Goal: Task Accomplishment & Management: Use online tool/utility

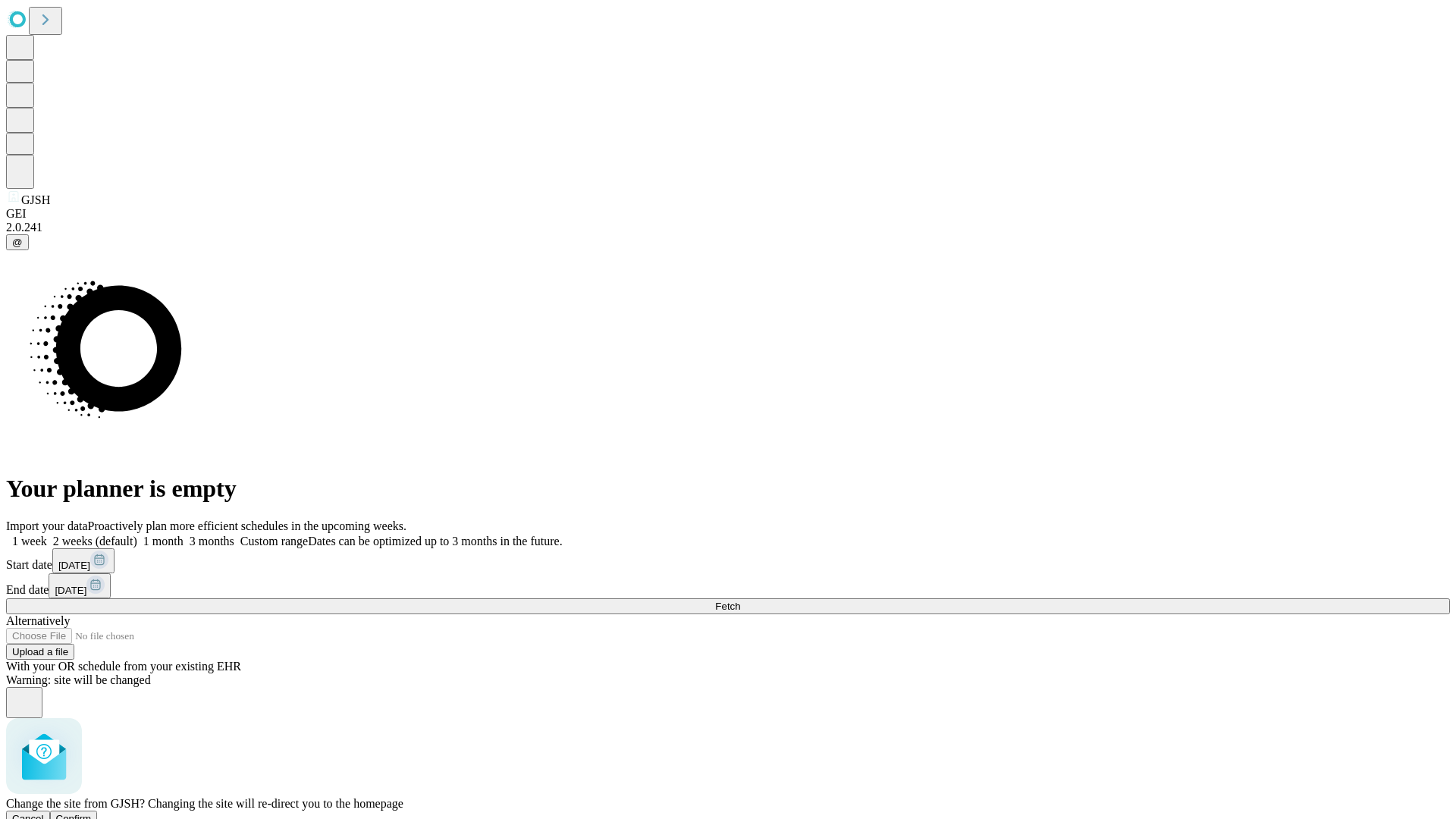
click at [92, 813] on span "Confirm" at bounding box center [74, 819] width 36 height 11
click at [137, 535] on label "2 weeks (default)" at bounding box center [92, 542] width 90 height 13
click at [740, 601] on span "Fetch" at bounding box center [727, 607] width 25 height 11
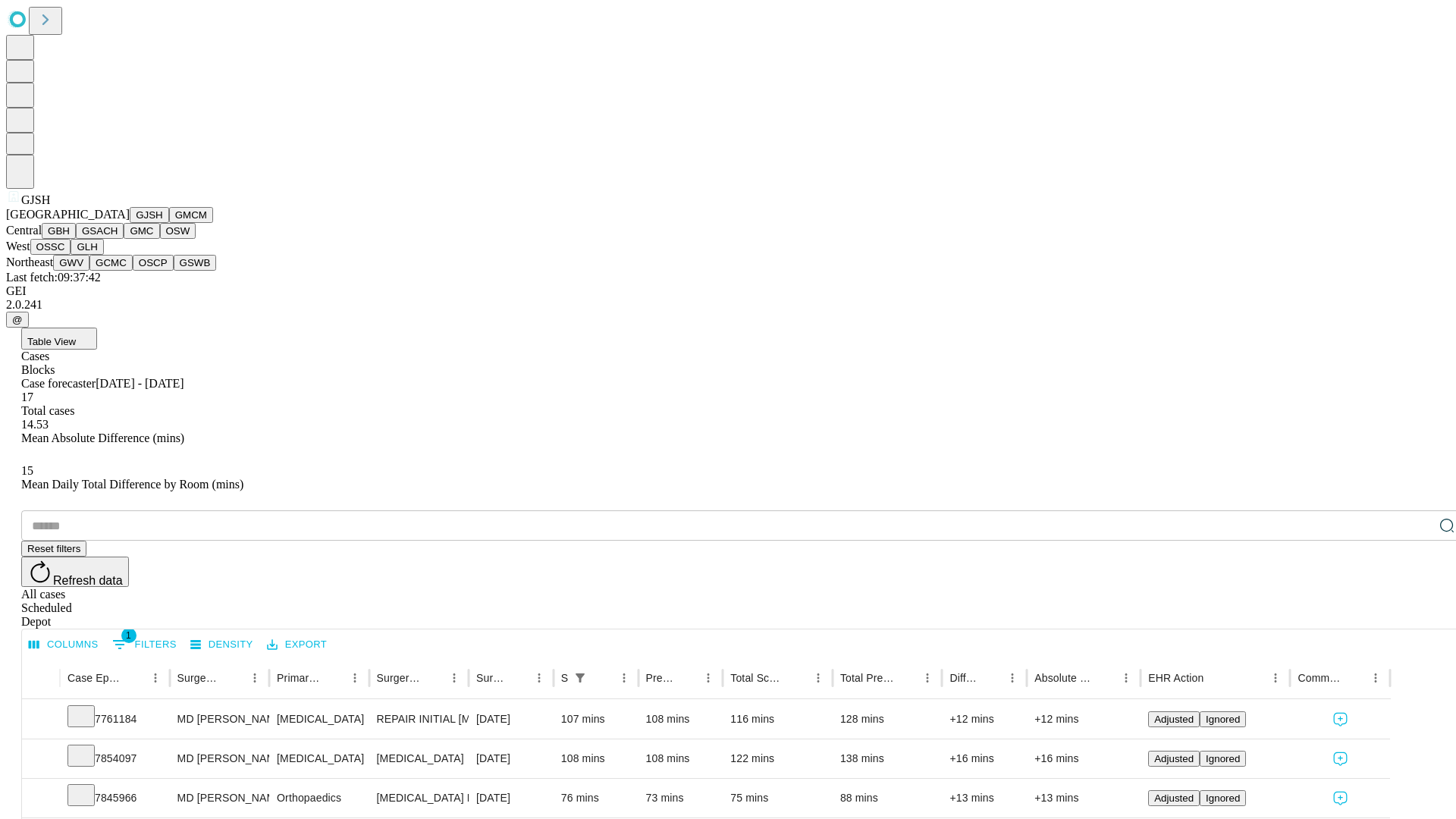
click at [169, 223] on button "GMCM" at bounding box center [191, 215] width 44 height 16
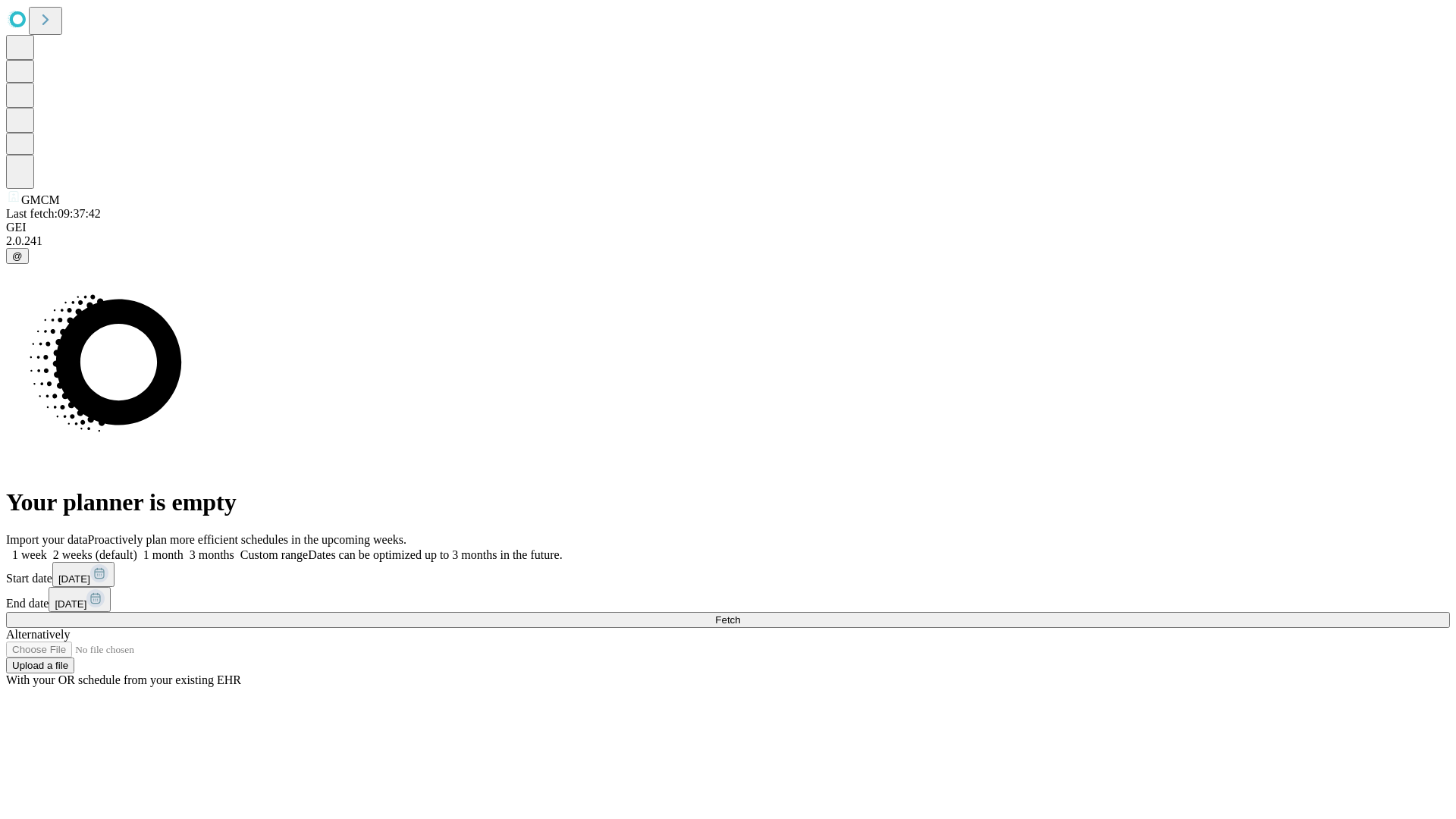
click at [137, 548] on label "2 weeks (default)" at bounding box center [92, 555] width 90 height 13
click at [740, 615] on span "Fetch" at bounding box center [727, 620] width 25 height 11
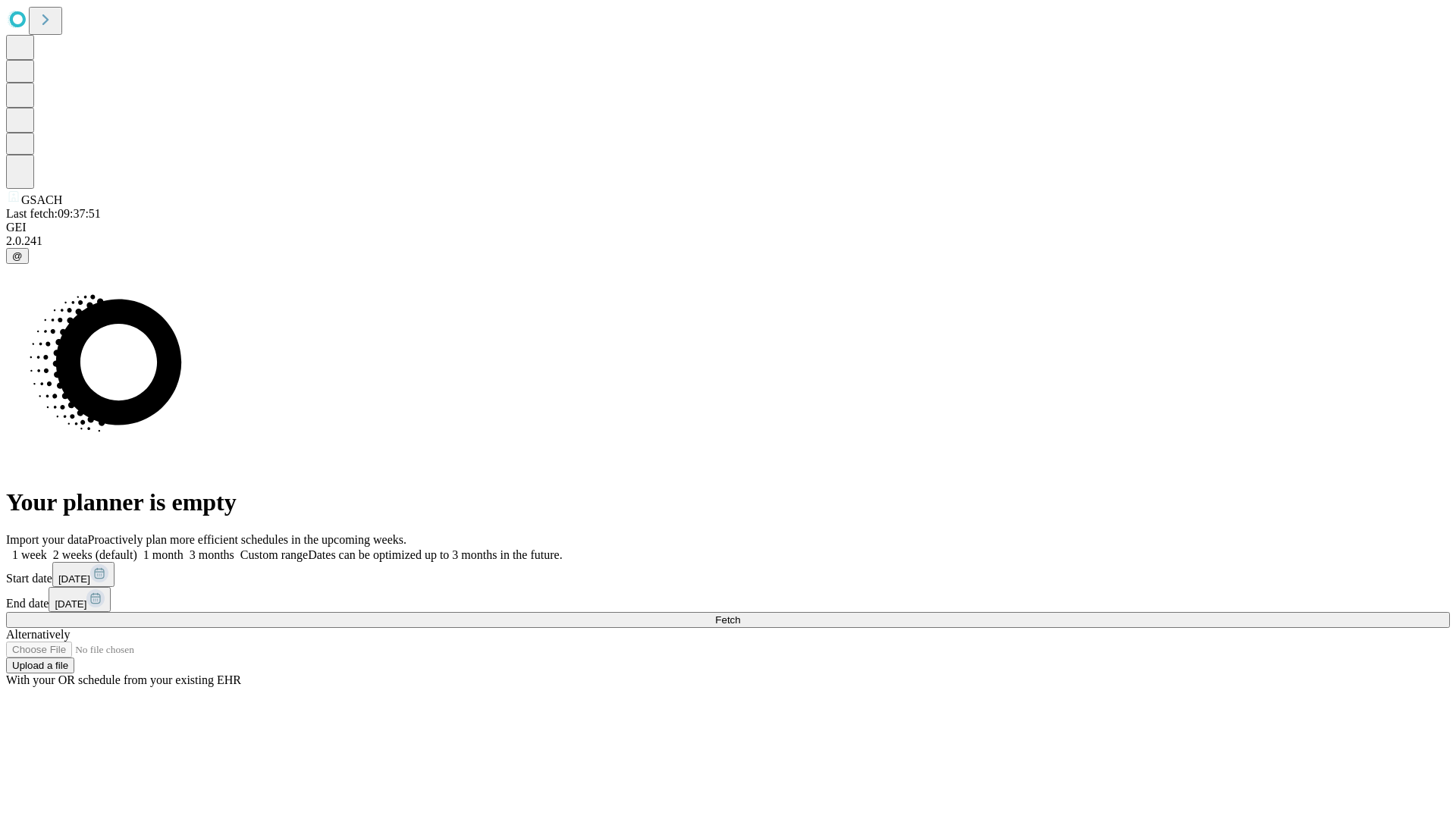
click at [137, 548] on label "2 weeks (default)" at bounding box center [92, 555] width 90 height 13
click at [740, 615] on span "Fetch" at bounding box center [727, 620] width 25 height 11
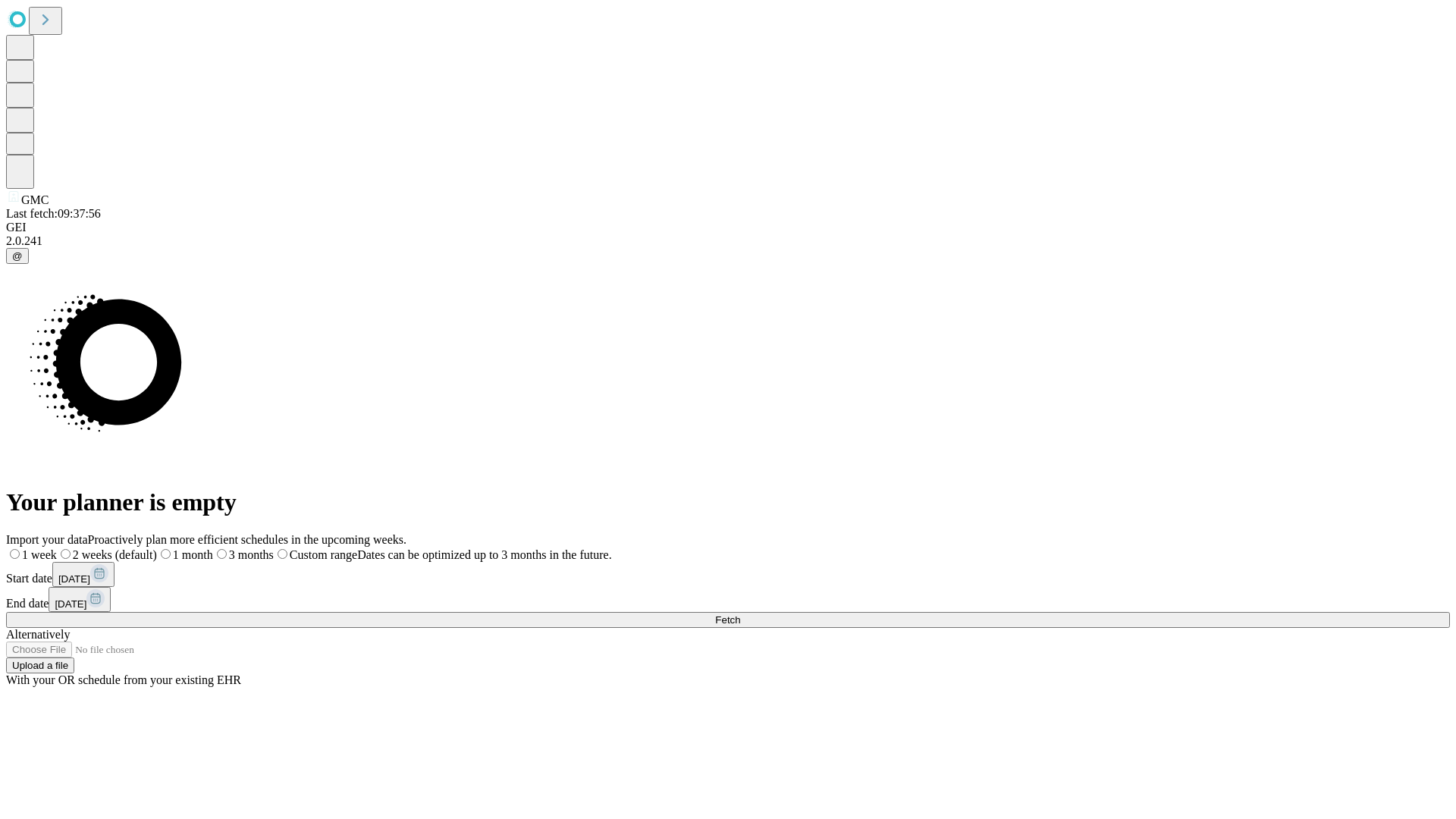
click at [740, 615] on span "Fetch" at bounding box center [727, 620] width 25 height 11
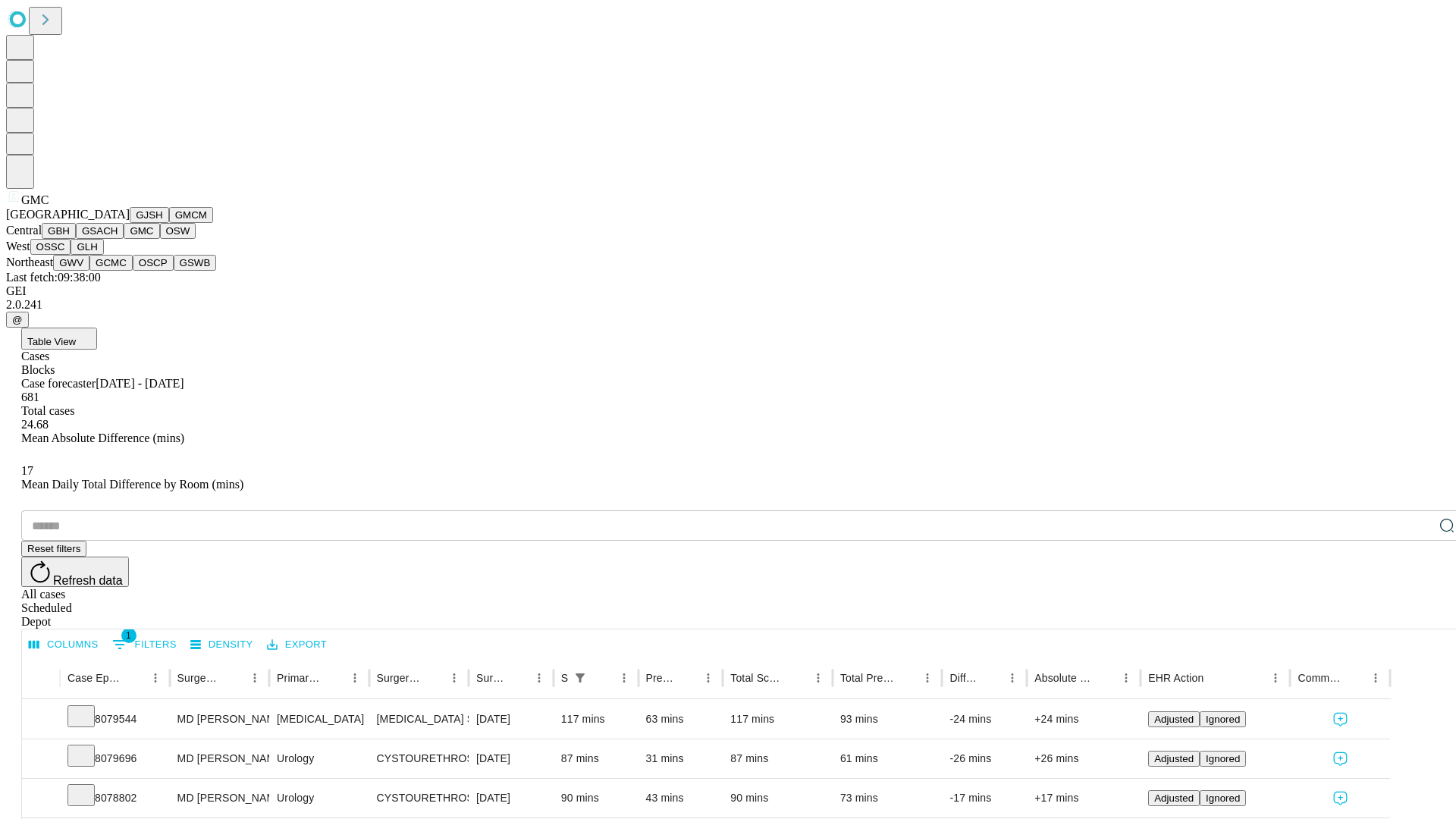
click at [160, 239] on button "OSW" at bounding box center [178, 231] width 36 height 16
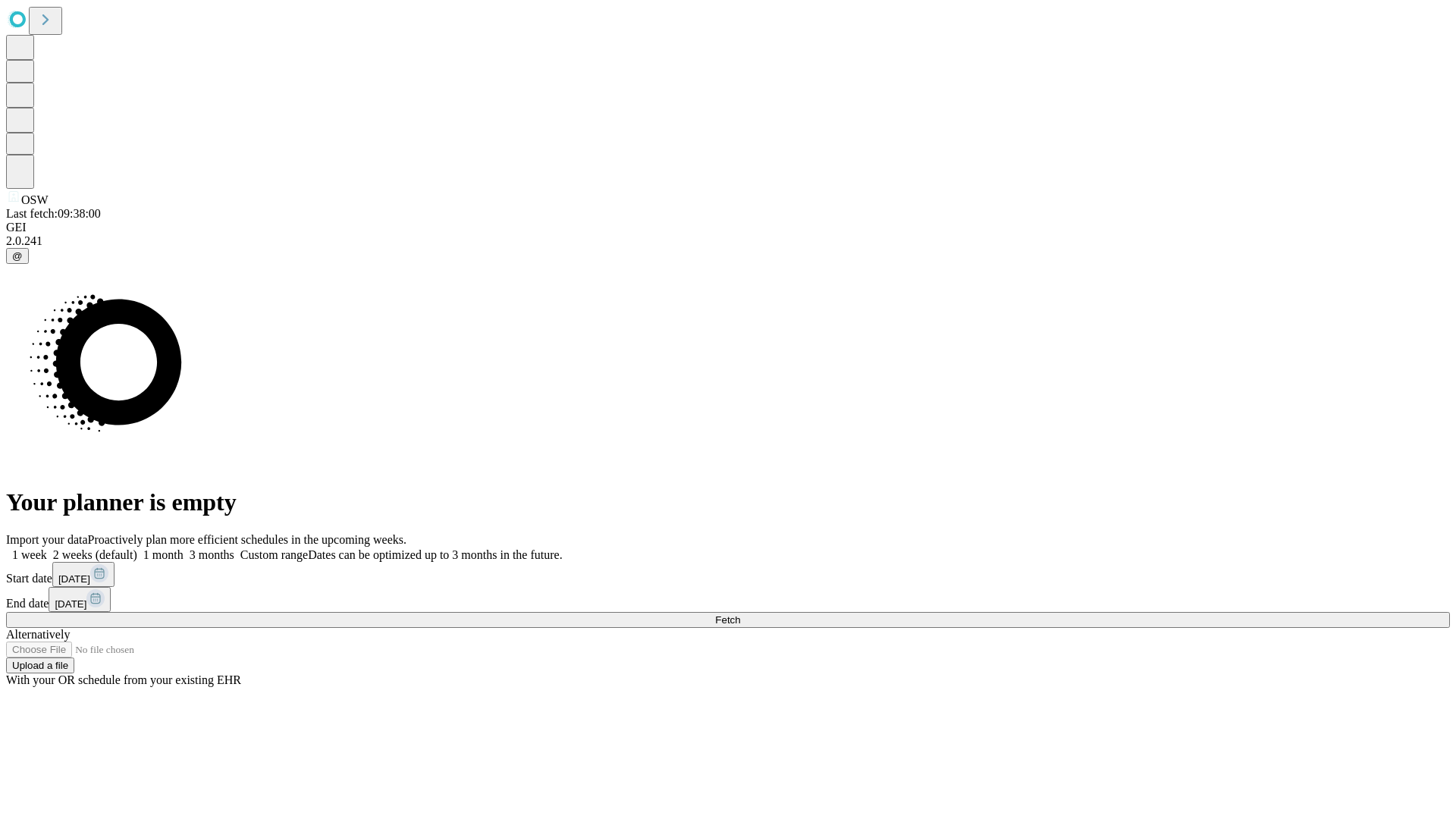
click at [137, 548] on label "2 weeks (default)" at bounding box center [92, 555] width 90 height 13
click at [740, 615] on span "Fetch" at bounding box center [727, 620] width 25 height 11
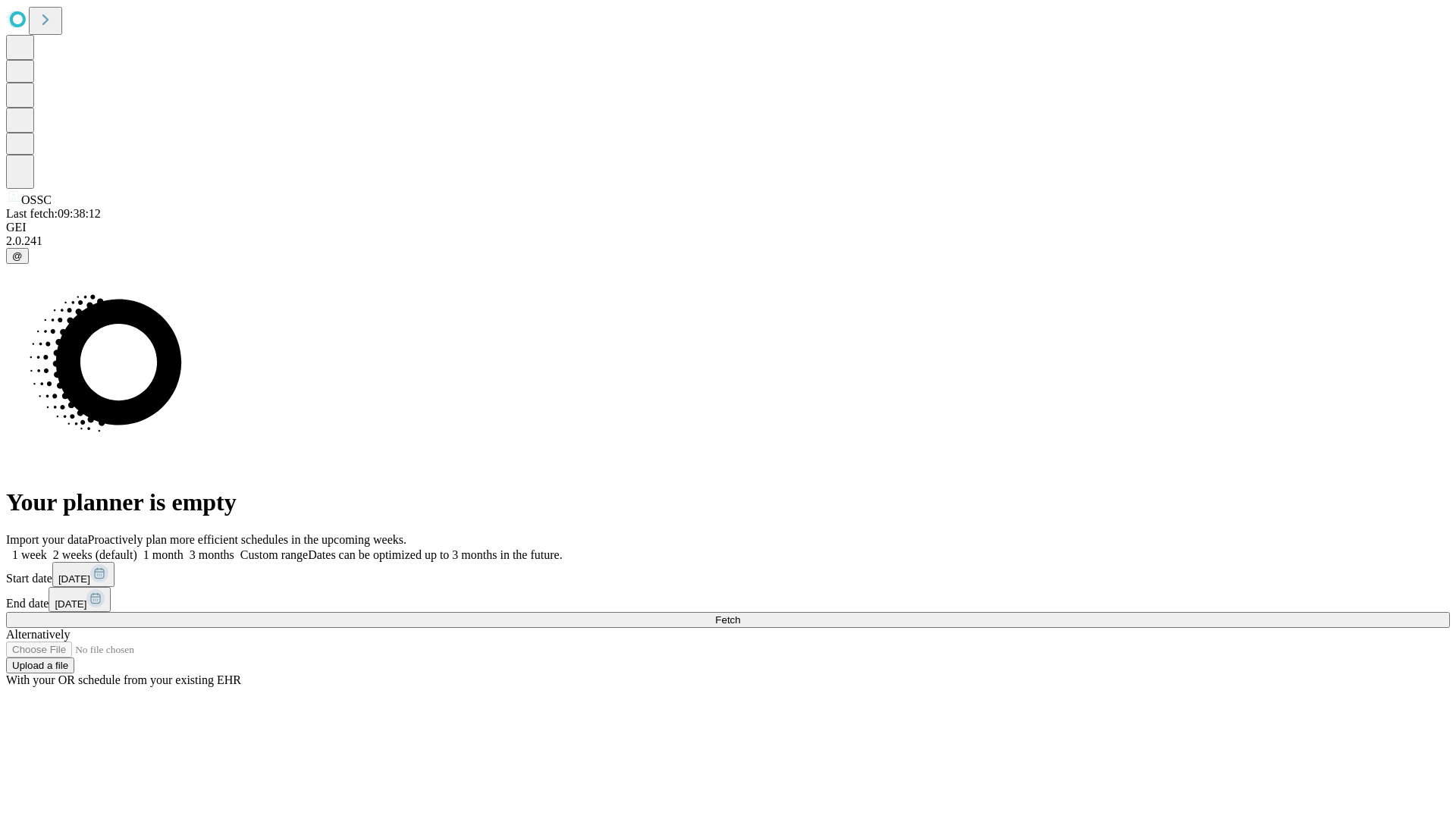
click at [137, 548] on label "2 weeks (default)" at bounding box center [92, 555] width 90 height 13
click at [740, 615] on span "Fetch" at bounding box center [727, 620] width 25 height 11
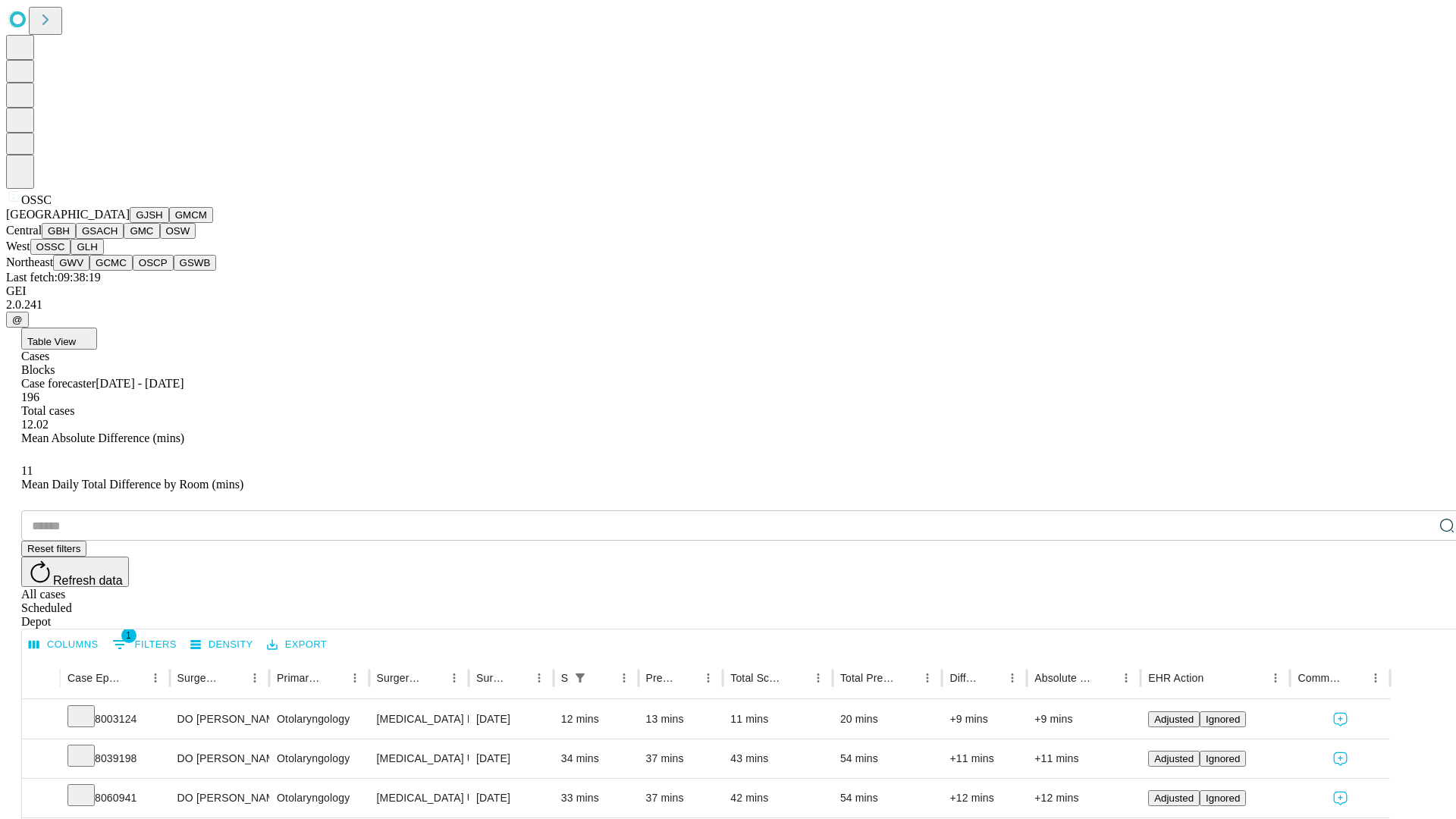
click at [103, 255] on button "GLH" at bounding box center [87, 247] width 32 height 16
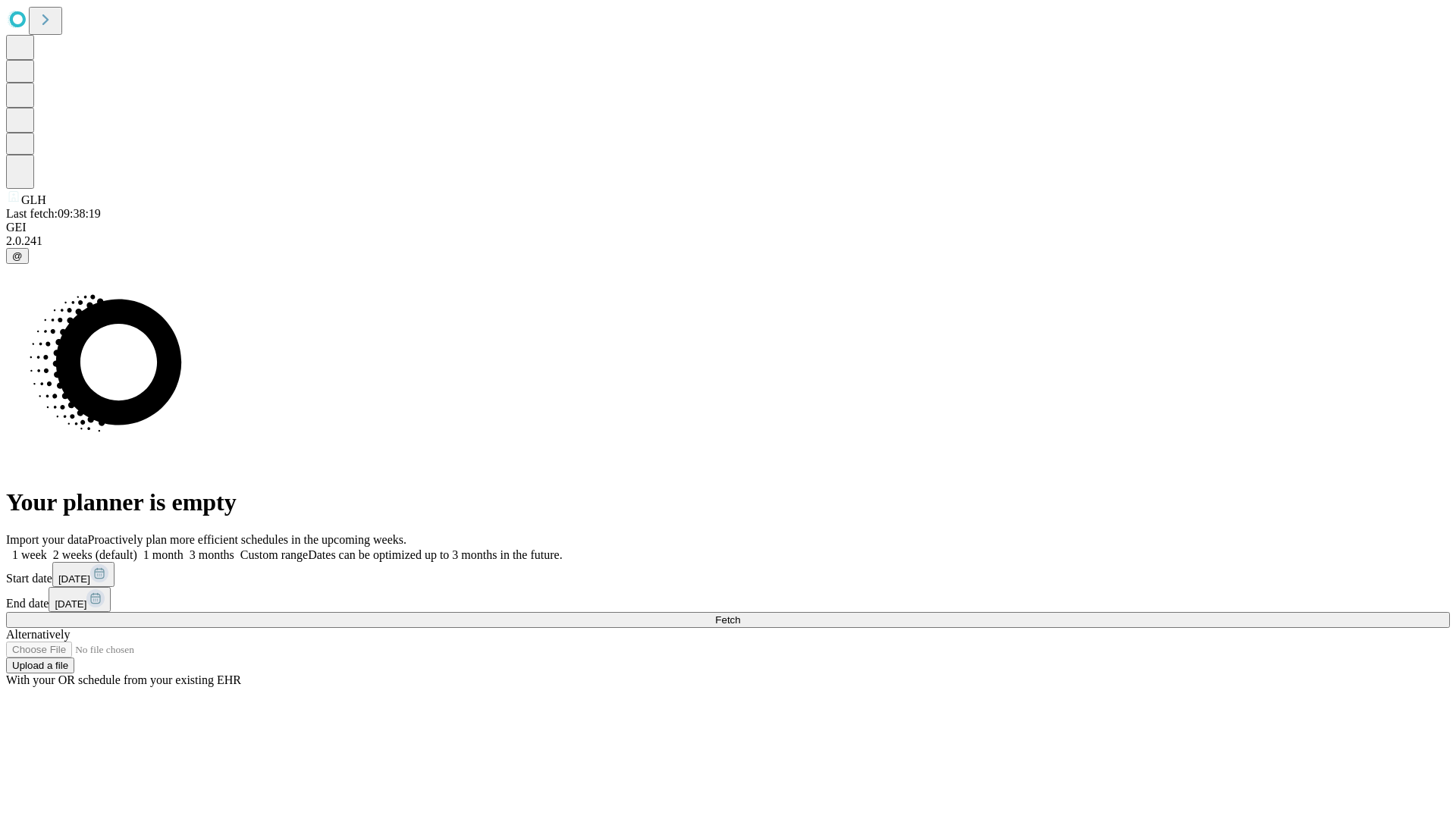
click at [137, 548] on label "2 weeks (default)" at bounding box center [92, 555] width 90 height 13
click at [740, 615] on span "Fetch" at bounding box center [727, 620] width 25 height 11
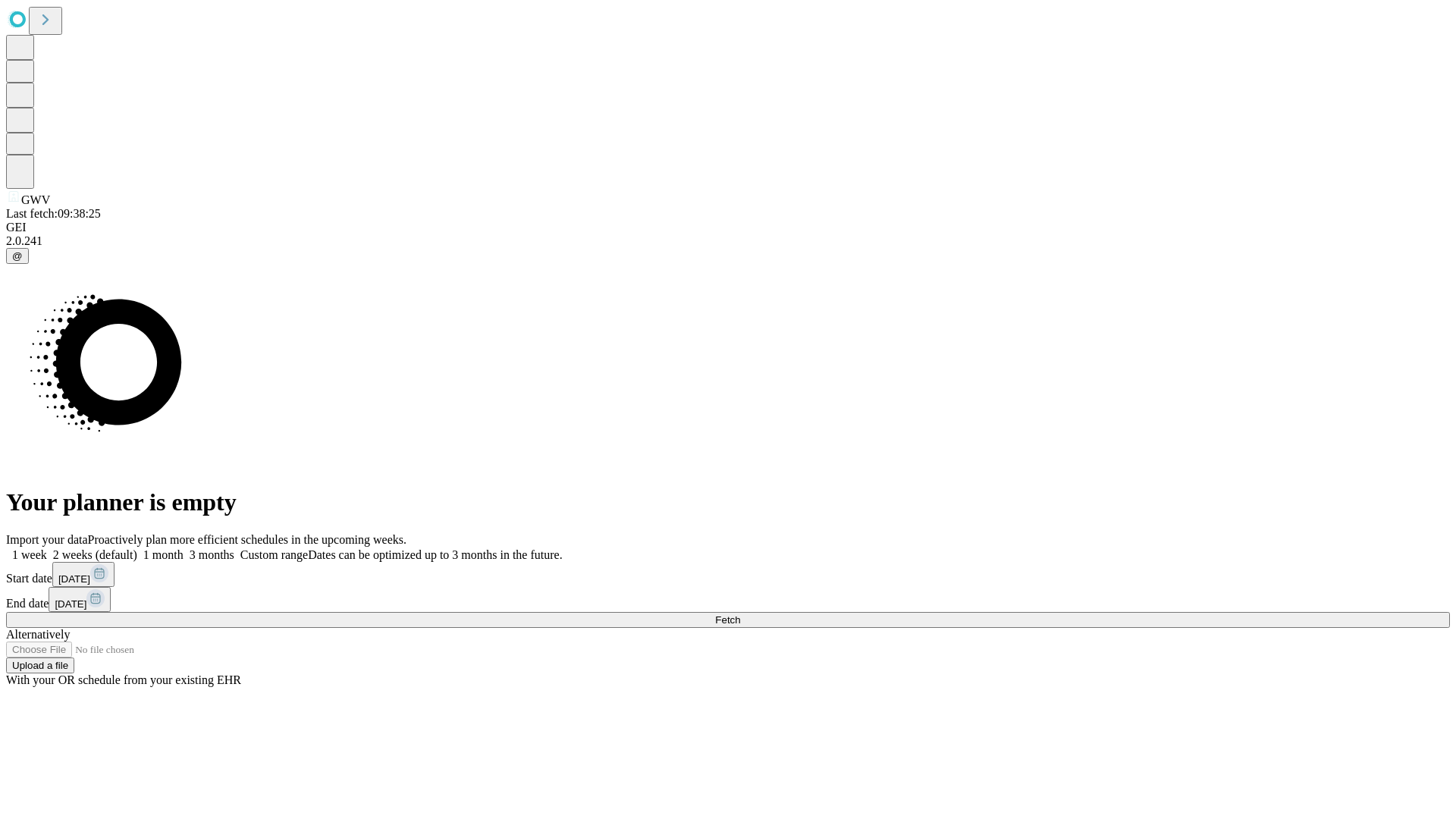
click at [137, 548] on label "2 weeks (default)" at bounding box center [92, 555] width 90 height 13
click at [740, 615] on span "Fetch" at bounding box center [727, 620] width 25 height 11
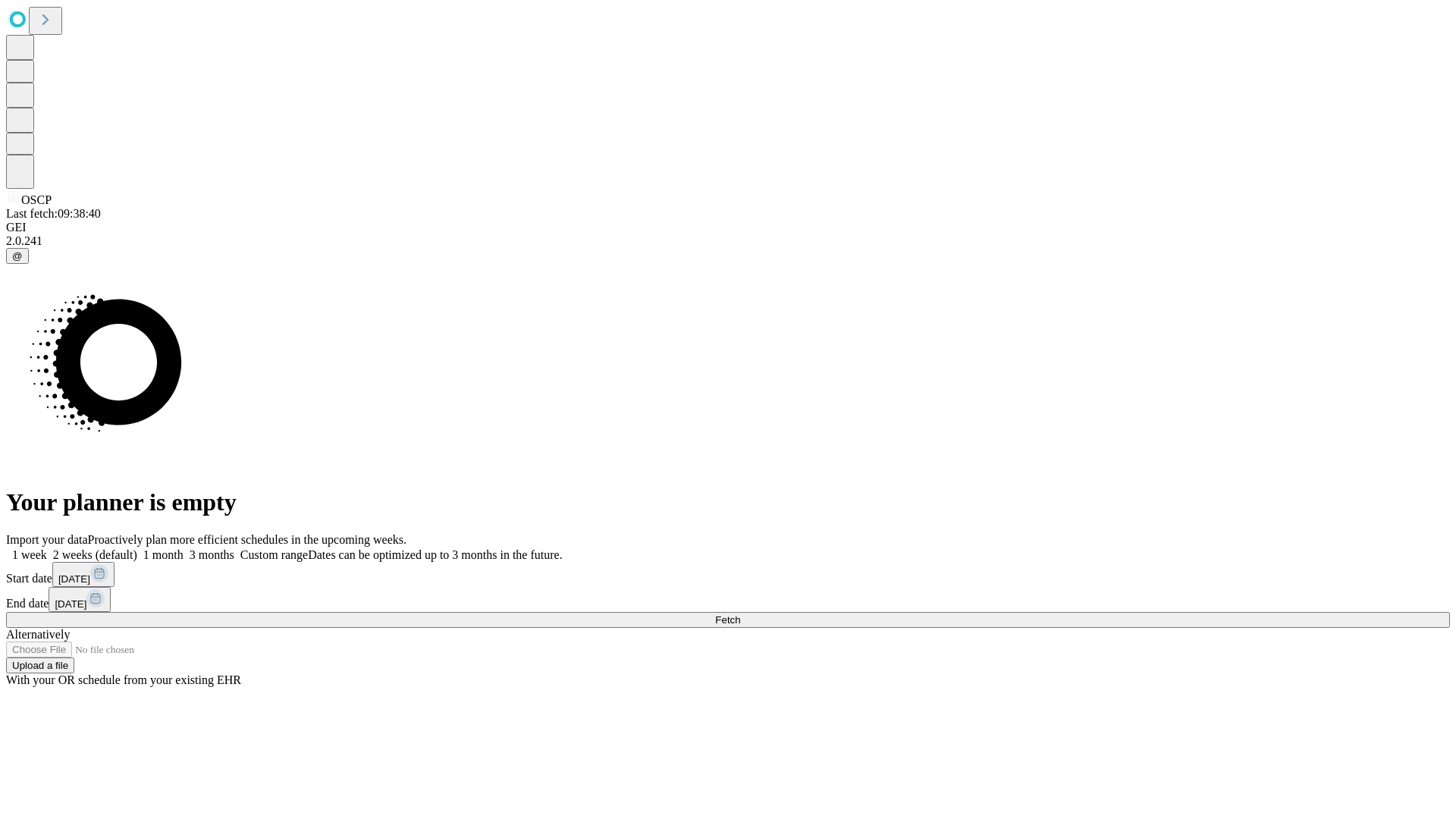
click at [137, 548] on label "2 weeks (default)" at bounding box center [92, 555] width 90 height 13
click at [740, 615] on span "Fetch" at bounding box center [727, 620] width 25 height 11
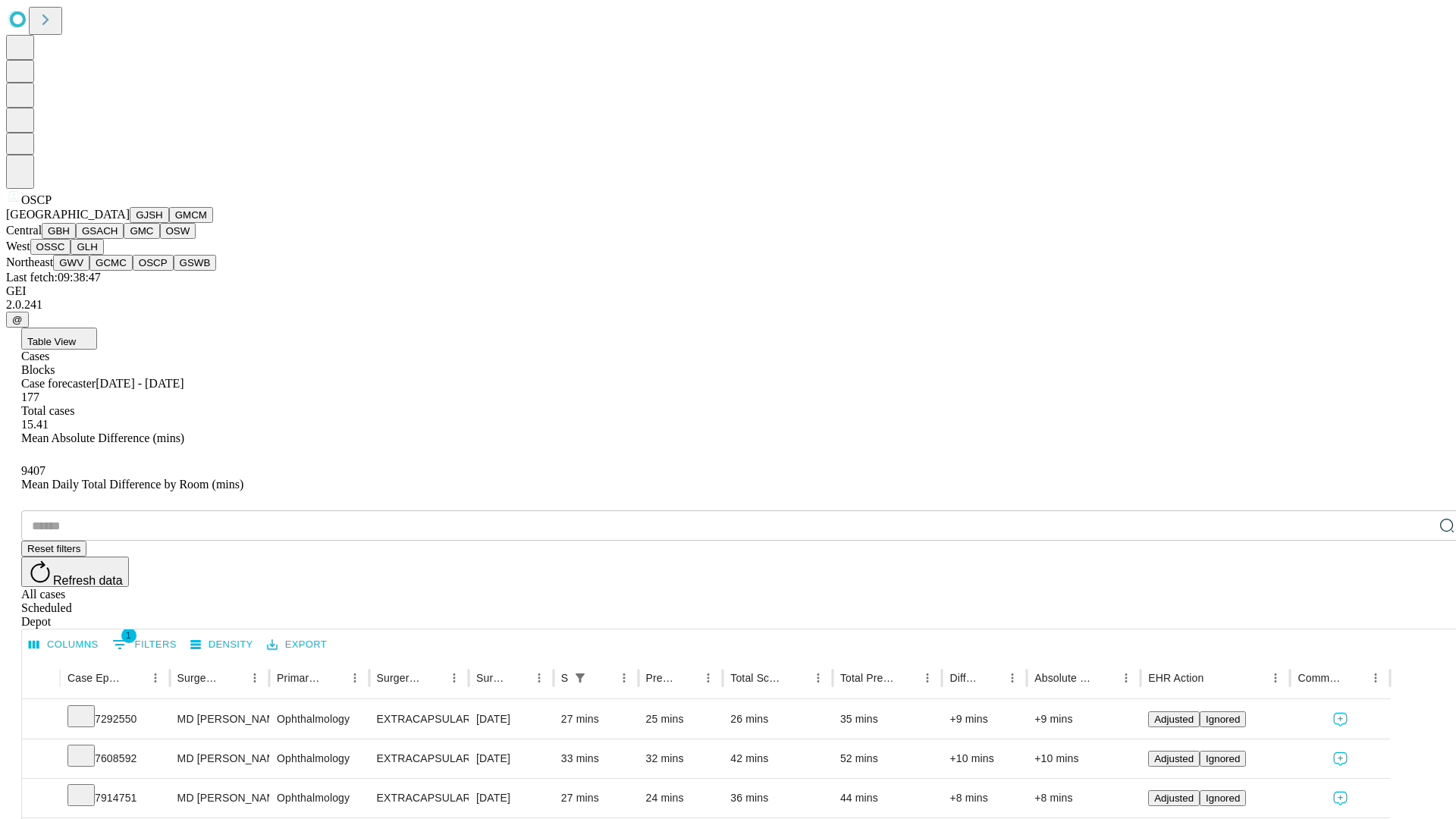
click at [173, 271] on button "GSWB" at bounding box center [195, 263] width 43 height 16
